Goal: Entertainment & Leisure: Consume media (video, audio)

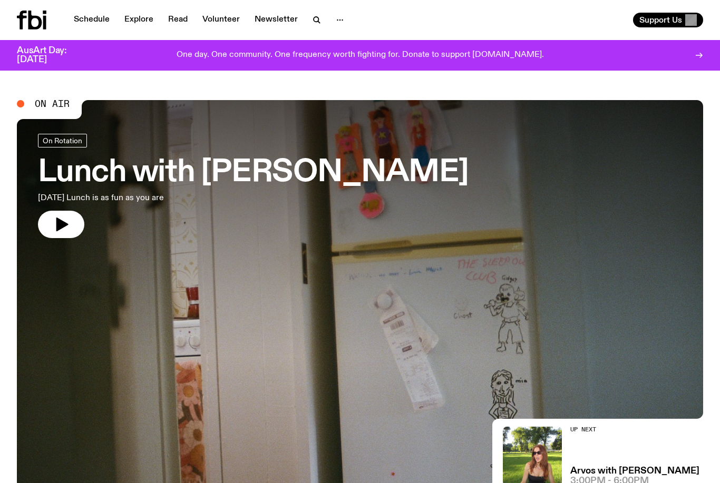
click at [88, 21] on link "Schedule" at bounding box center [91, 20] width 49 height 15
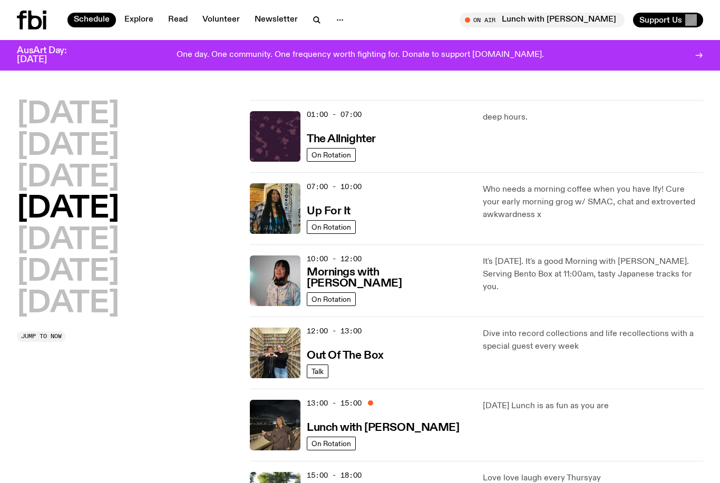
click at [659, 141] on div "deep hours." at bounding box center [593, 136] width 220 height 51
click at [388, 139] on div "01:00 - 07:00 The Allnighter" at bounding box center [388, 136] width 163 height 51
click at [372, 142] on h3 "The Allnighter" at bounding box center [341, 139] width 69 height 11
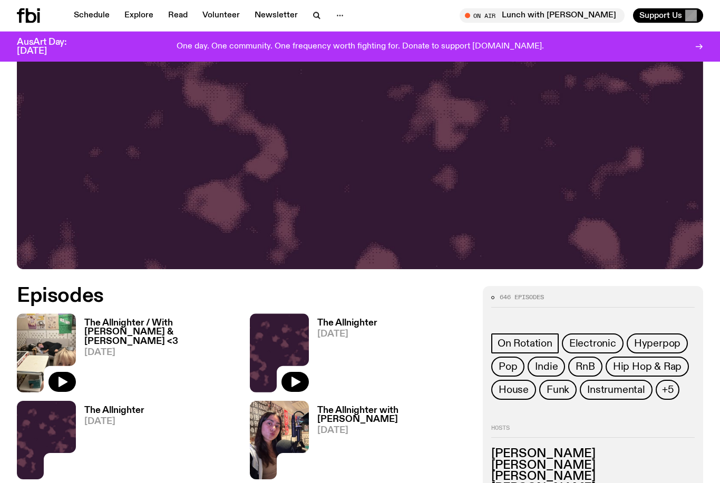
scroll to position [267, 0]
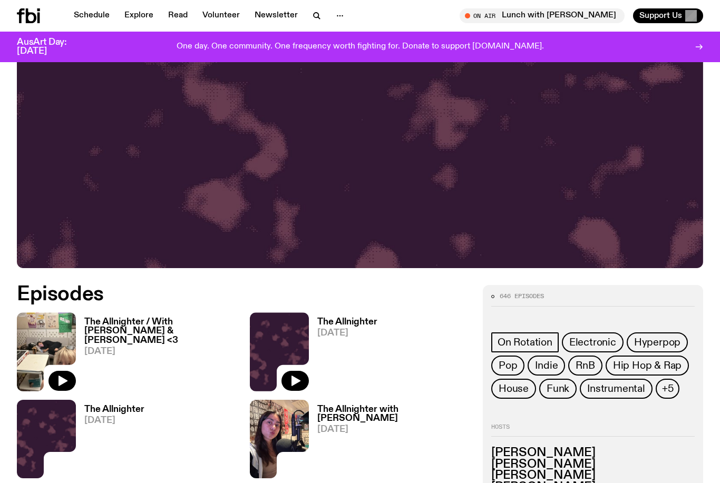
click at [112, 320] on h3 "The Allnighter / With [PERSON_NAME] & [PERSON_NAME] <3" at bounding box center [160, 331] width 153 height 27
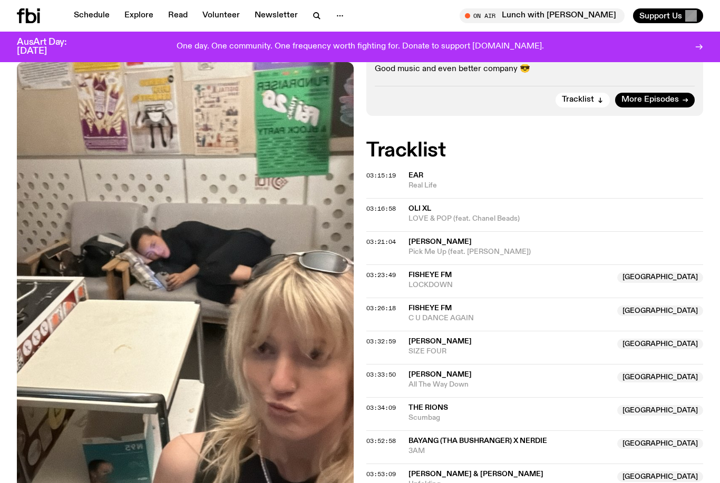
scroll to position [308, 0]
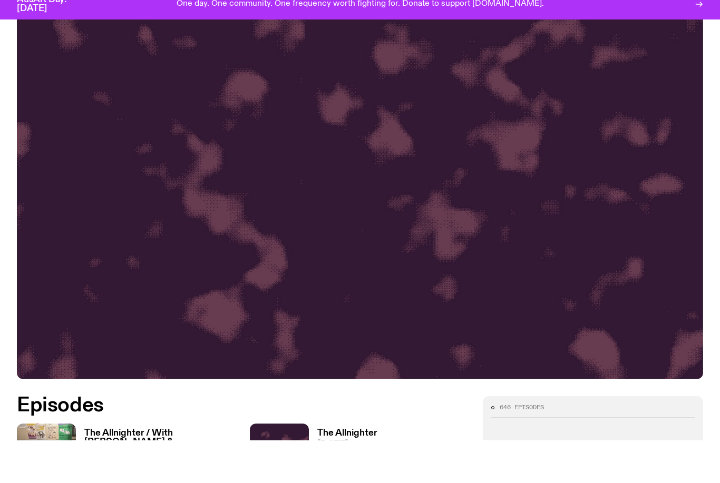
scroll to position [308, 0]
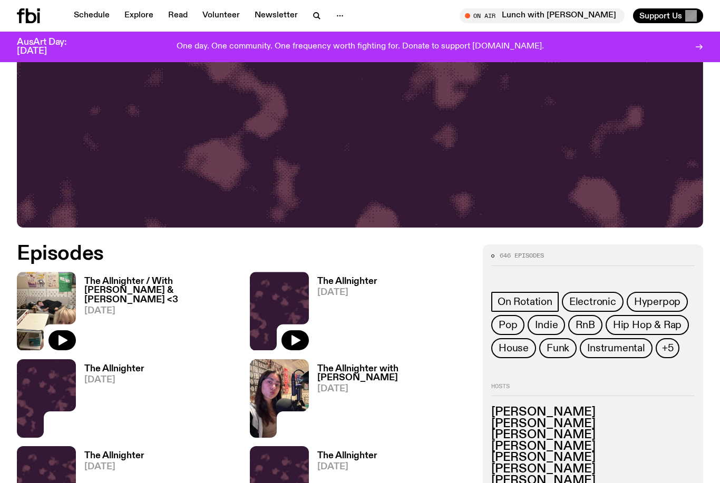
click at [110, 288] on h3 "The Allnighter / With [PERSON_NAME] & [PERSON_NAME] <3" at bounding box center [160, 290] width 153 height 27
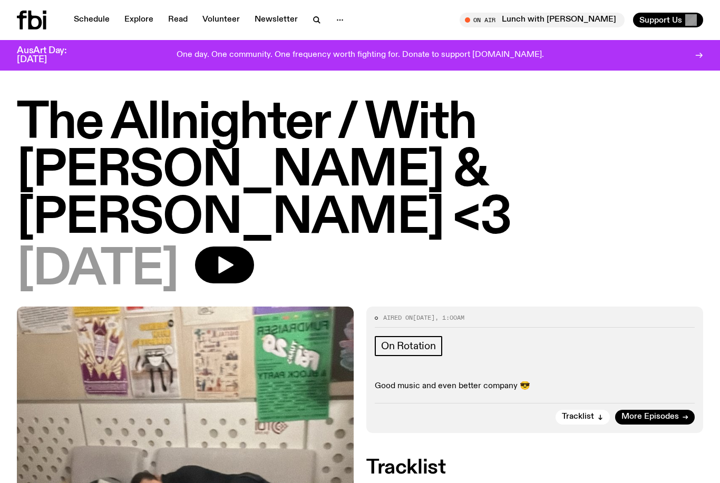
click at [661, 247] on div "[DATE]" at bounding box center [360, 270] width 686 height 47
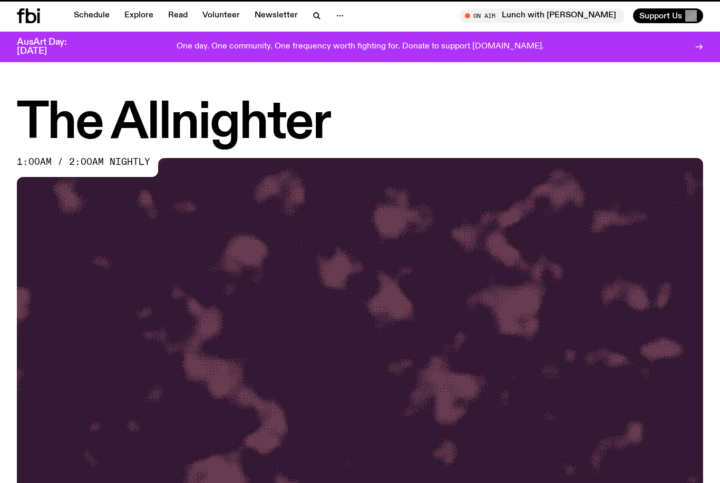
scroll to position [308, 0]
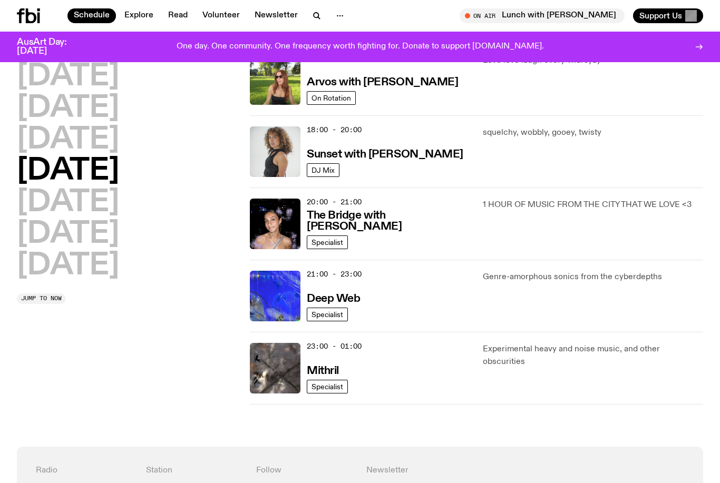
click at [259, 87] on img at bounding box center [275, 79] width 51 height 51
